Goal: Information Seeking & Learning: Learn about a topic

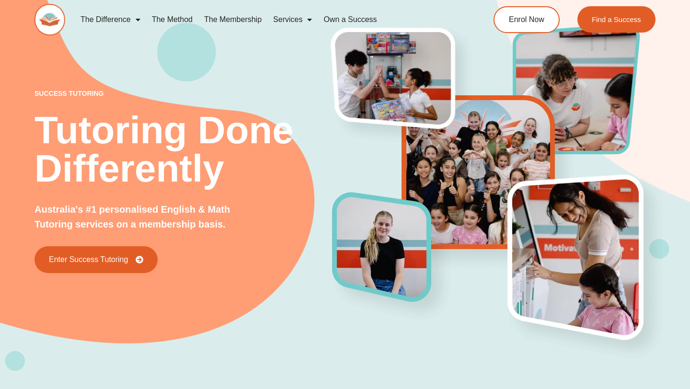
click at [245, 20] on link "The Membership" at bounding box center [232, 20] width 69 height 22
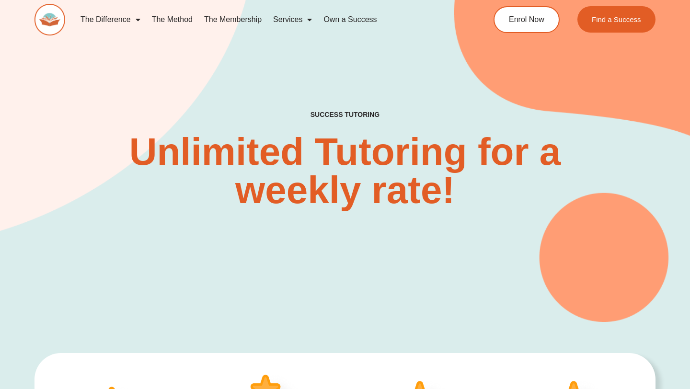
scroll to position [270, 0]
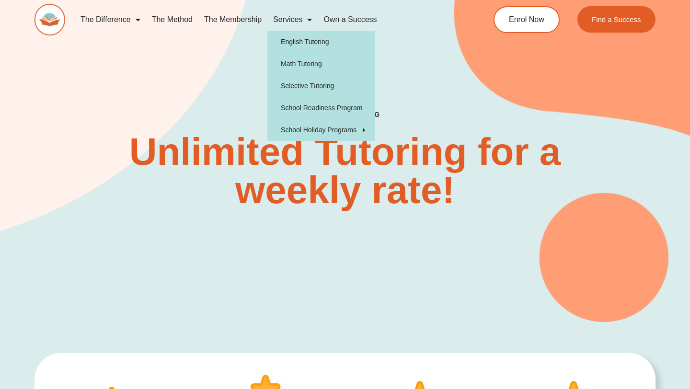
click at [310, 21] on span "Menu" at bounding box center [307, 19] width 10 height 17
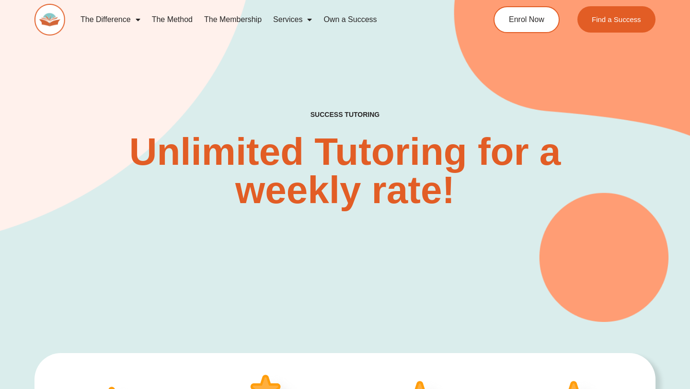
click at [310, 21] on span "Menu" at bounding box center [307, 19] width 10 height 17
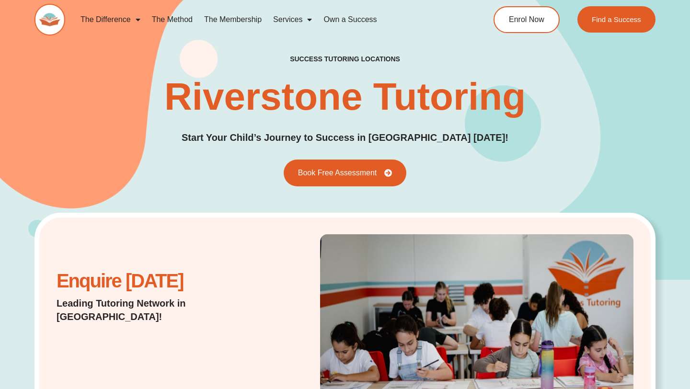
scroll to position [270, 0]
